Goal: Transaction & Acquisition: Purchase product/service

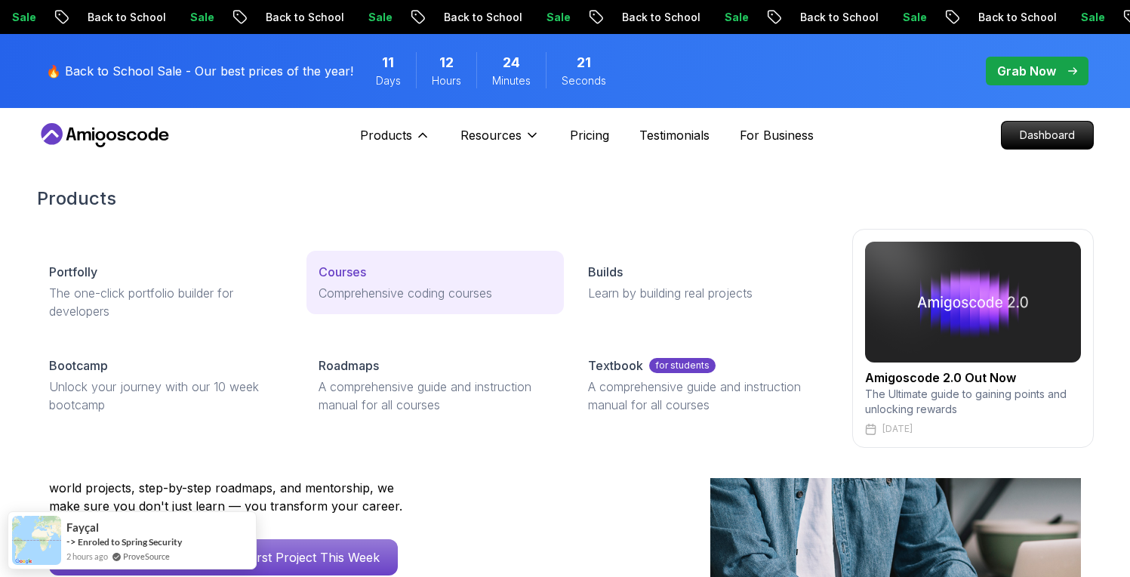
click at [365, 295] on p "Comprehensive coding courses" at bounding box center [435, 293] width 233 height 18
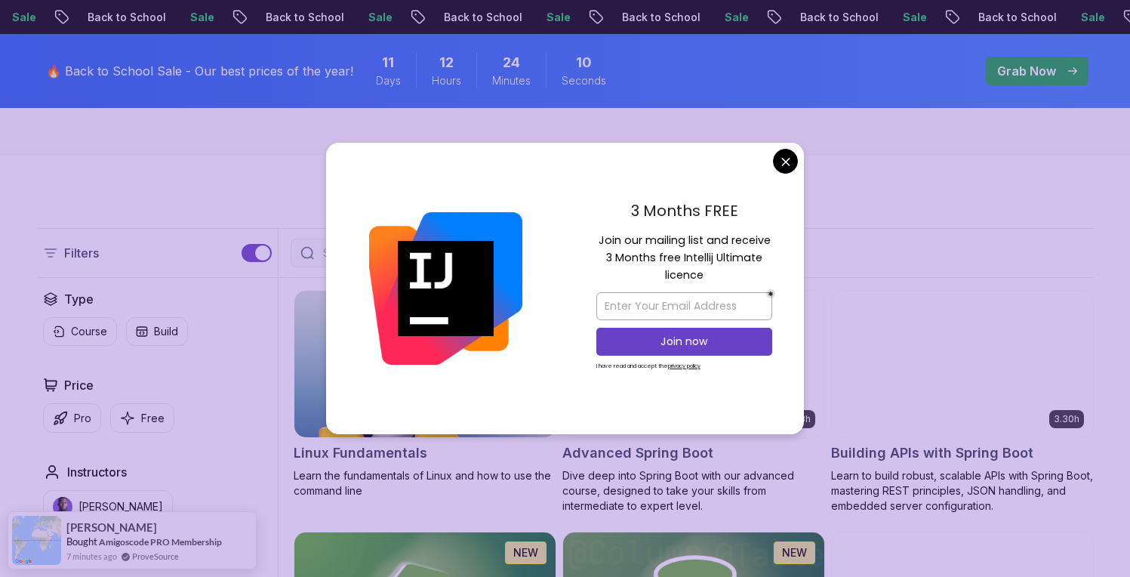
scroll to position [285, 0]
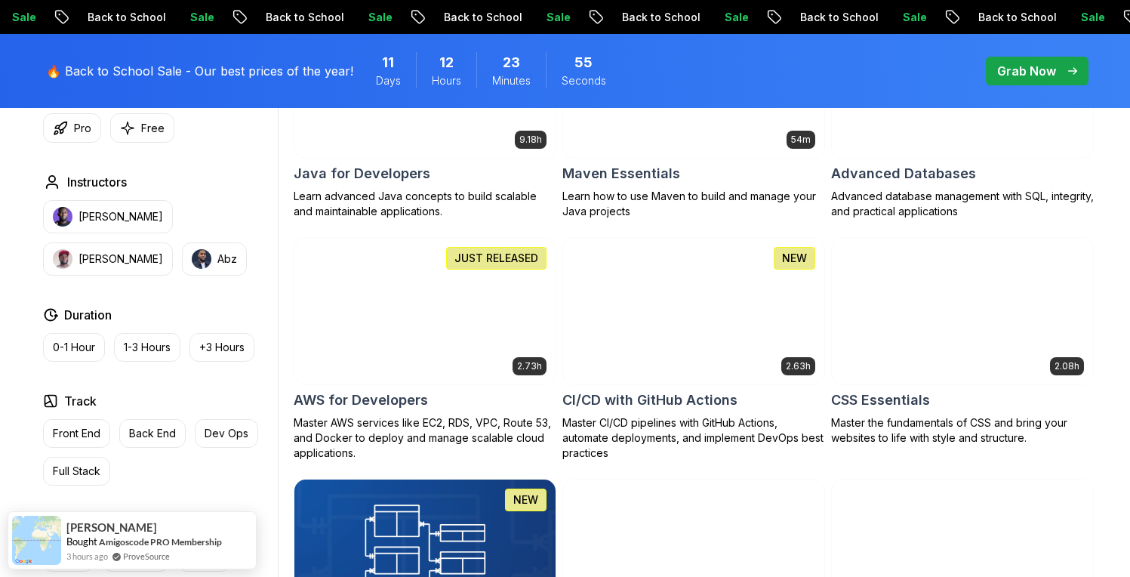
scroll to position [1040, 0]
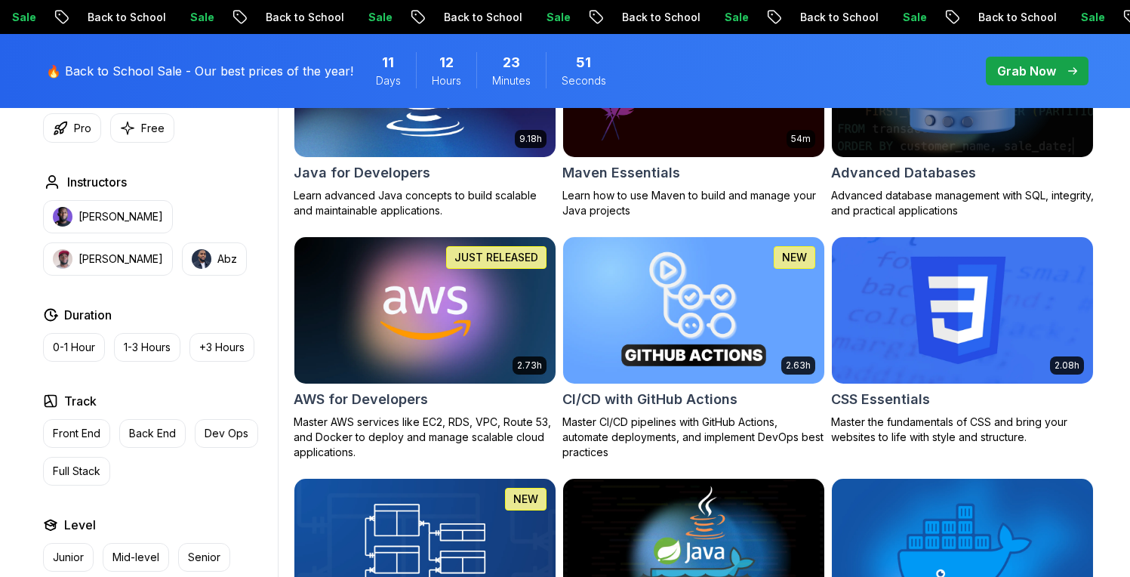
click at [1016, 70] on p "Grab Now" at bounding box center [1027, 71] width 59 height 18
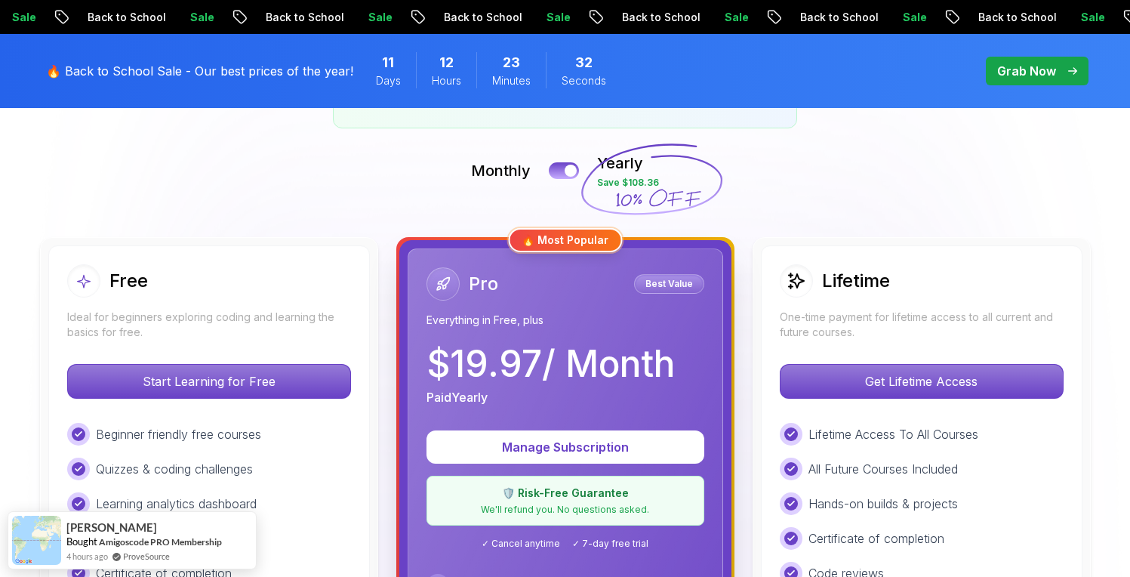
scroll to position [305, 0]
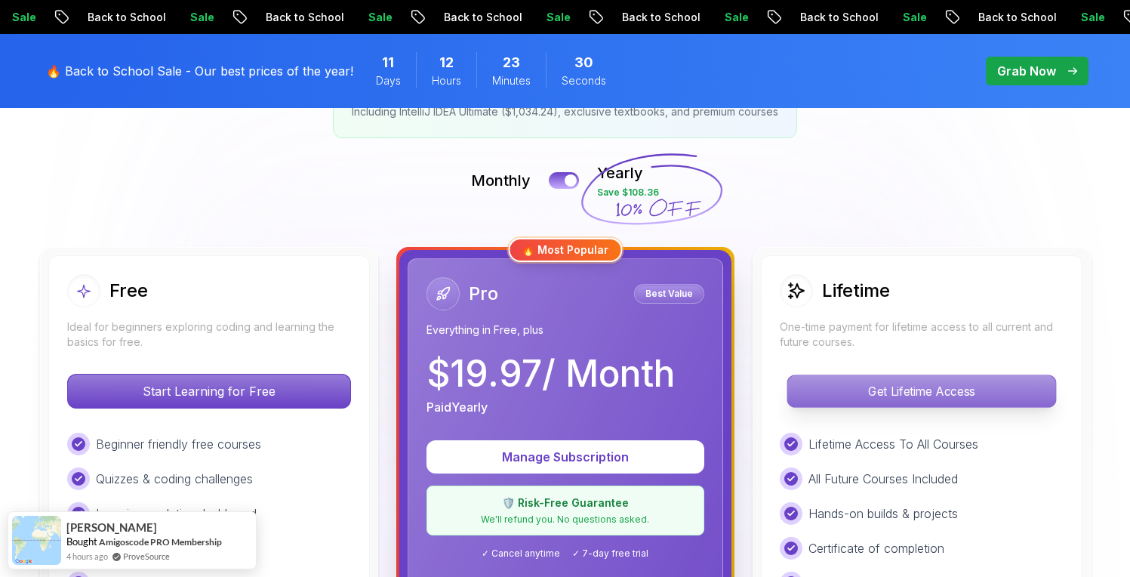
click at [814, 385] on p "Get Lifetime Access" at bounding box center [922, 391] width 268 height 32
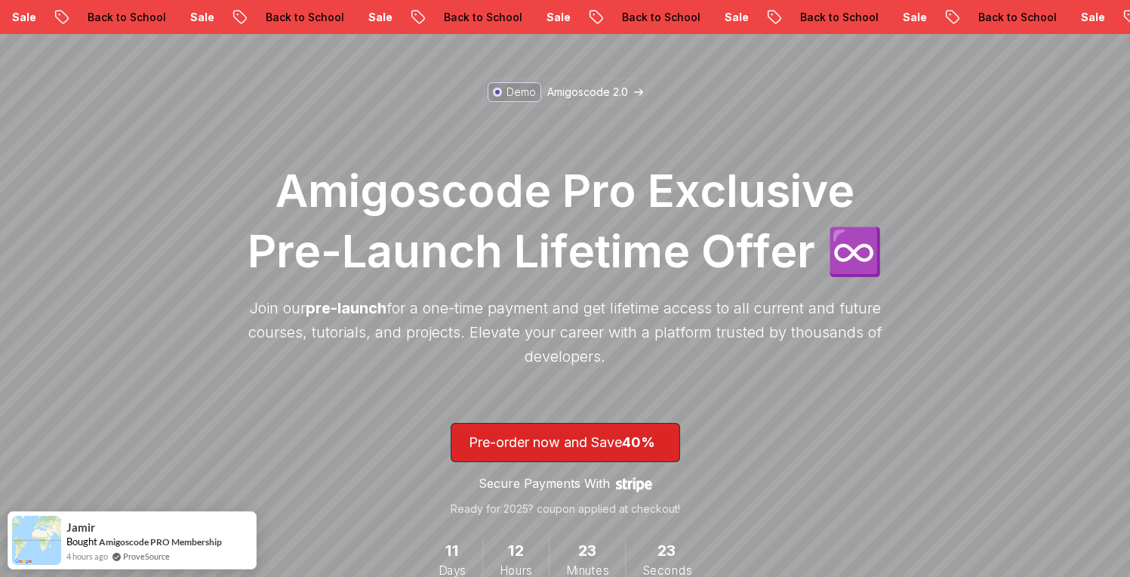
scroll to position [116, 0]
